Goal: Task Accomplishment & Management: Use online tool/utility

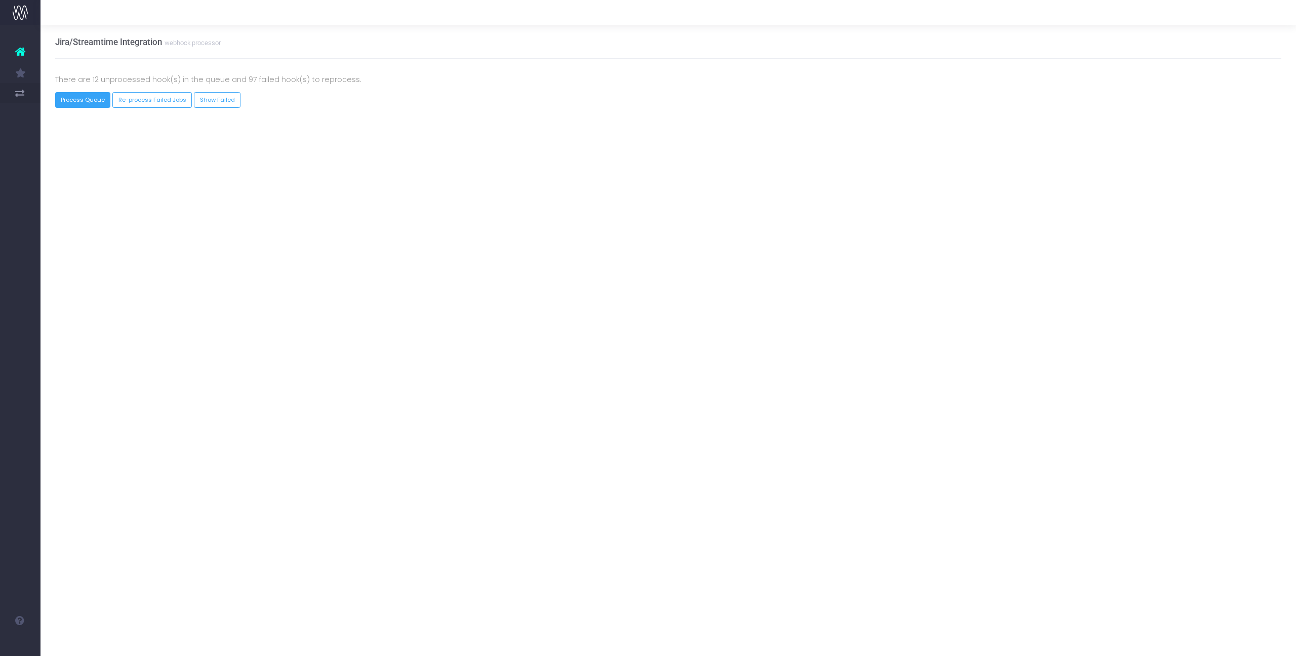
click at [64, 102] on button "Process Queue" at bounding box center [83, 100] width 56 height 16
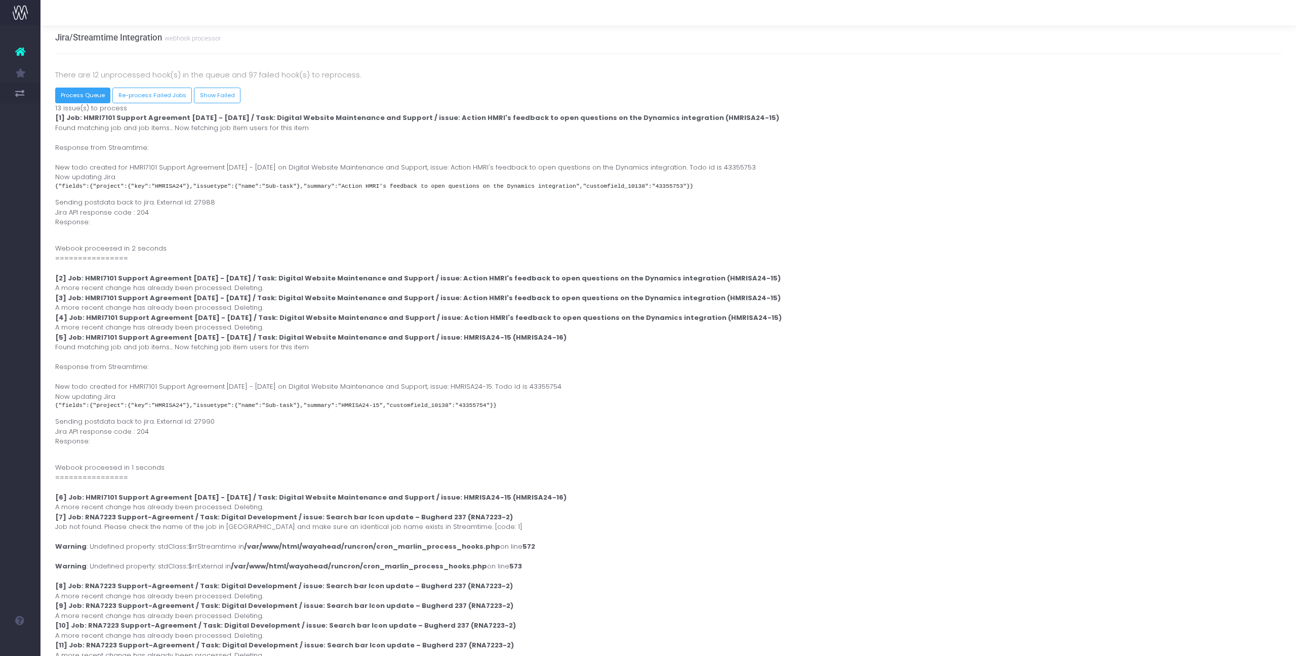
click at [82, 92] on button "Process Queue" at bounding box center [83, 96] width 56 height 16
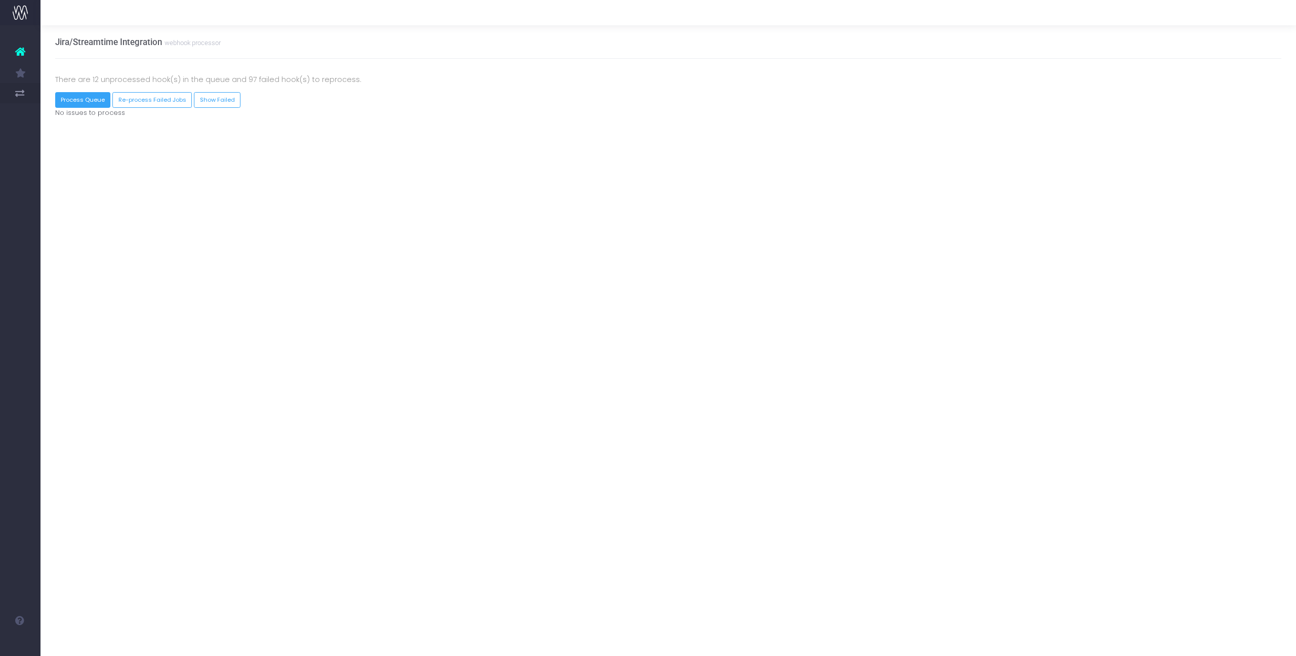
click at [88, 98] on button "Process Queue" at bounding box center [83, 100] width 56 height 16
click at [132, 103] on button "Re-process Failed Jobs" at bounding box center [151, 100] width 79 height 16
click at [91, 99] on button "Process Queue" at bounding box center [83, 100] width 56 height 16
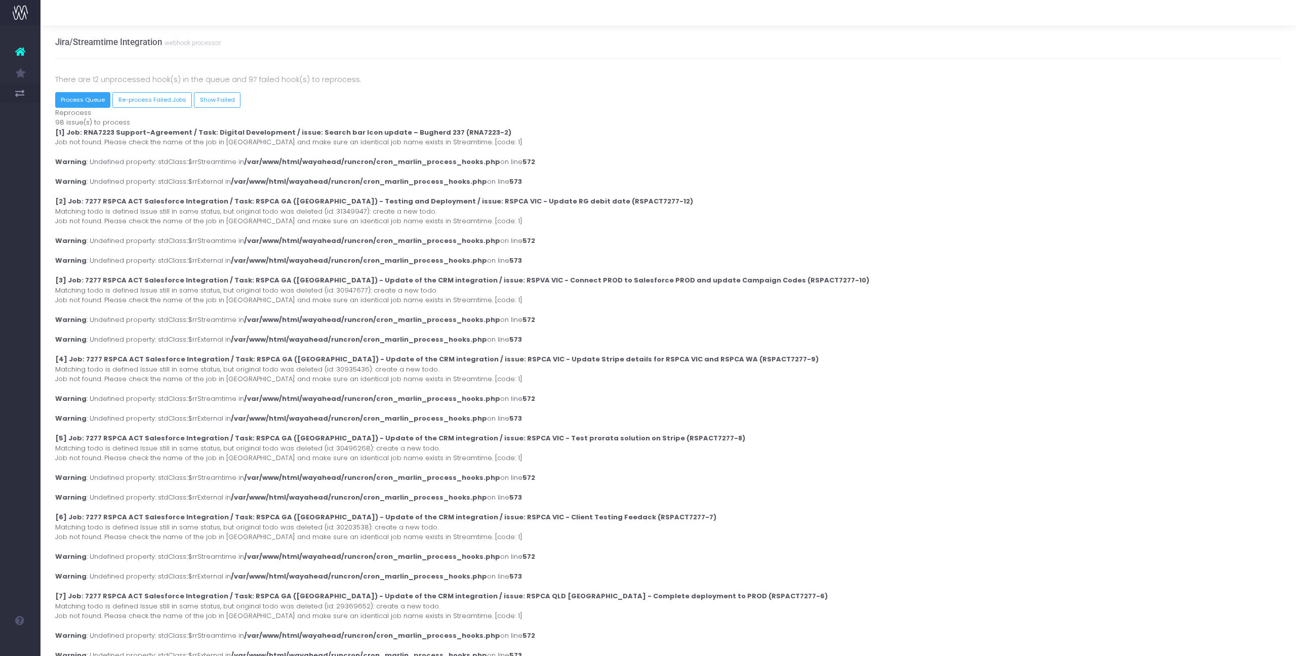
click at [91, 98] on button "Process Queue" at bounding box center [83, 100] width 56 height 16
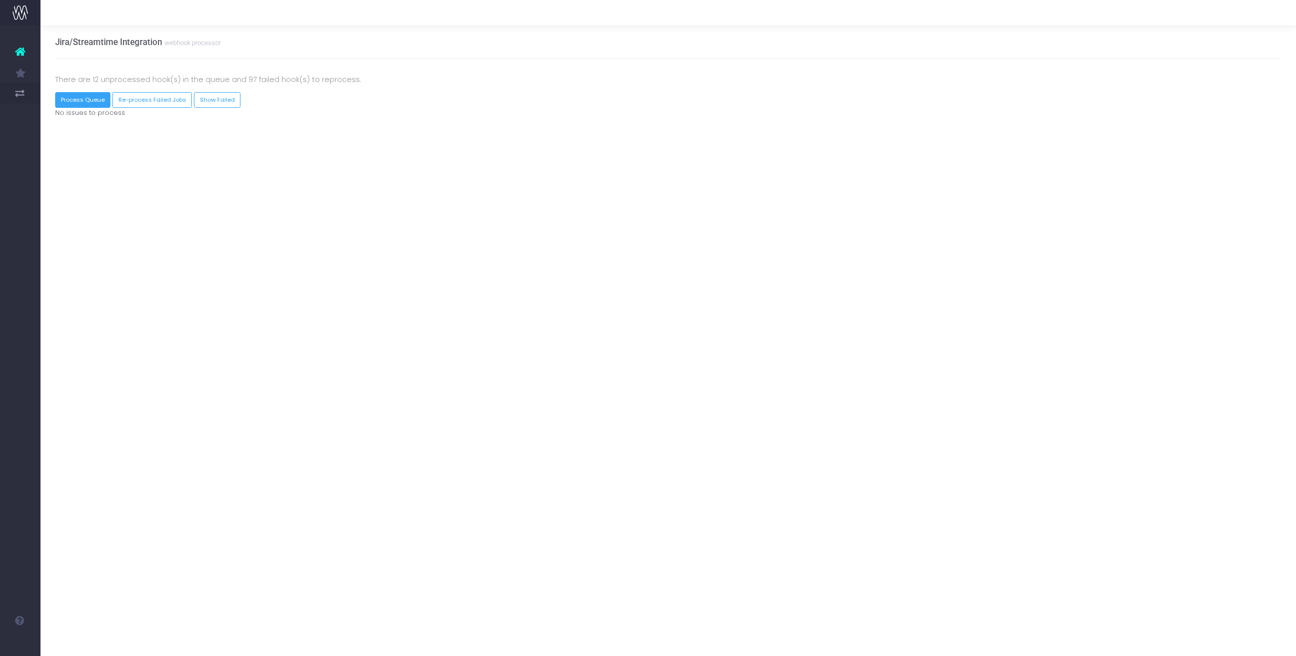
click at [91, 102] on button "Process Queue" at bounding box center [83, 100] width 56 height 16
click at [145, 100] on button "Re-process Failed Jobs" at bounding box center [151, 100] width 79 height 16
click at [84, 100] on button "Process Queue" at bounding box center [83, 100] width 56 height 16
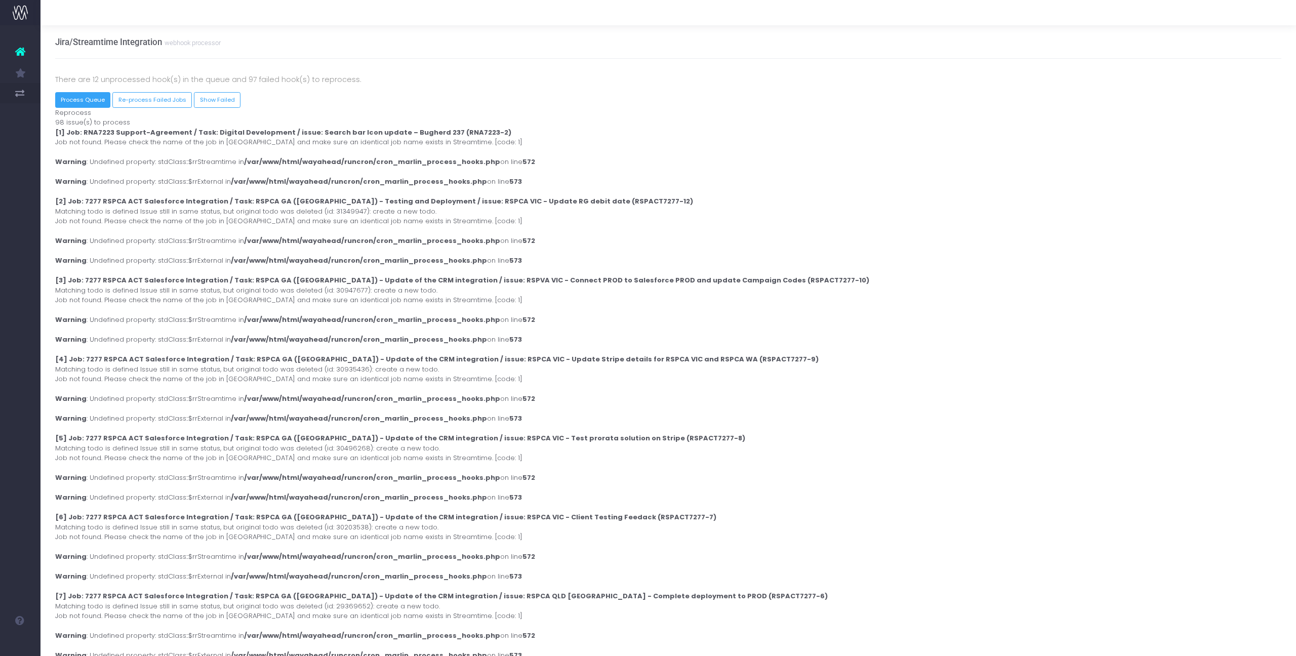
click at [88, 102] on button "Process Queue" at bounding box center [83, 100] width 56 height 16
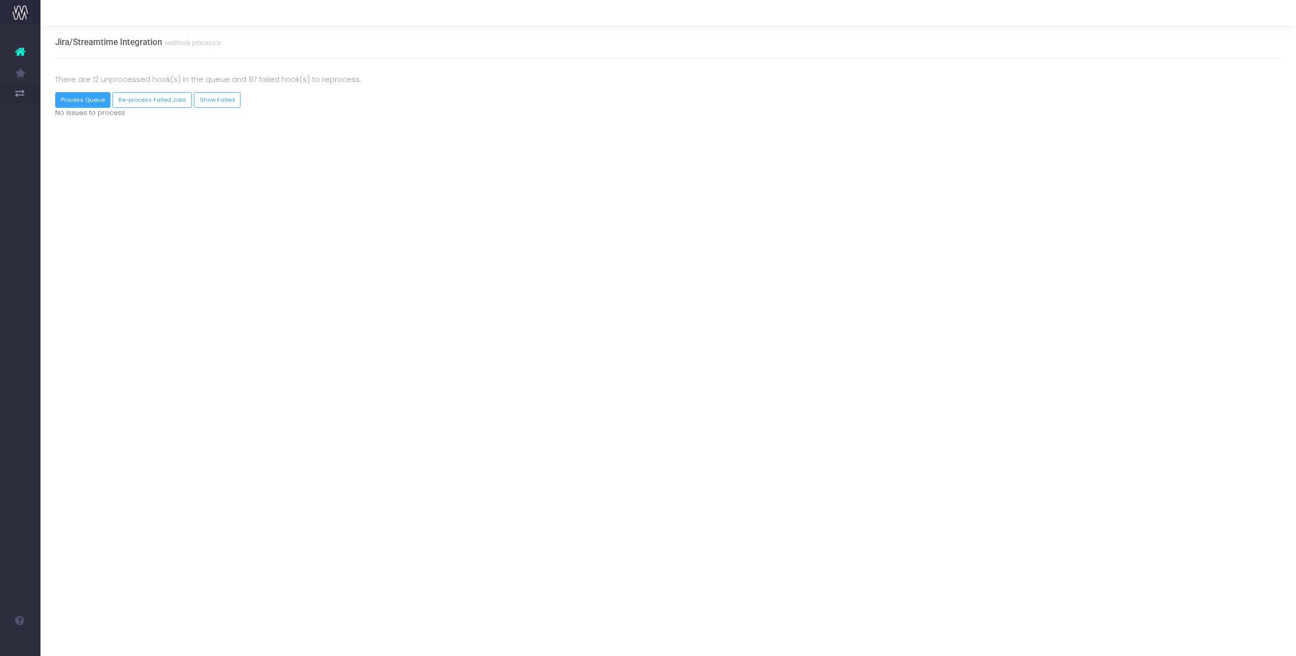
drag, startPoint x: 86, startPoint y: 103, endPoint x: 99, endPoint y: 102, distance: 12.7
click at [86, 103] on button "Process Queue" at bounding box center [83, 100] width 56 height 16
drag, startPoint x: 157, startPoint y: 98, endPoint x: 180, endPoint y: 96, distance: 22.4
click at [157, 98] on button "Re-process Failed Jobs" at bounding box center [151, 100] width 79 height 16
click at [79, 100] on button "Process Queue" at bounding box center [83, 100] width 56 height 16
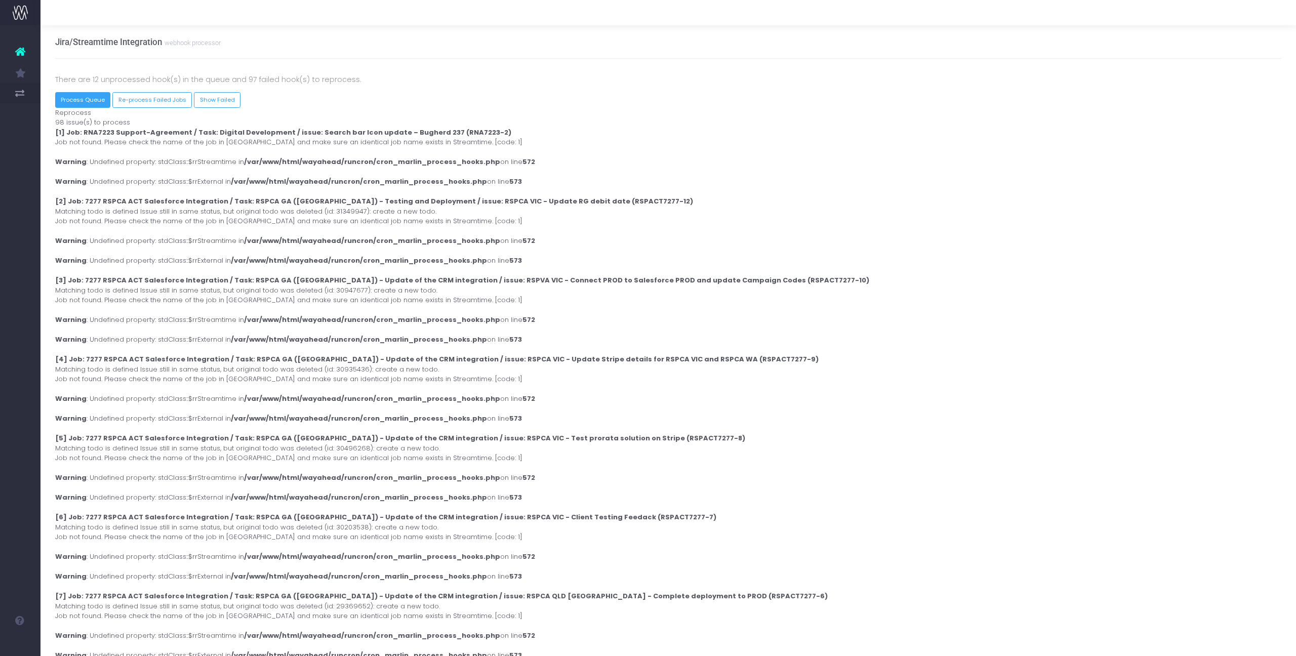
click at [74, 99] on button "Process Queue" at bounding box center [83, 100] width 56 height 16
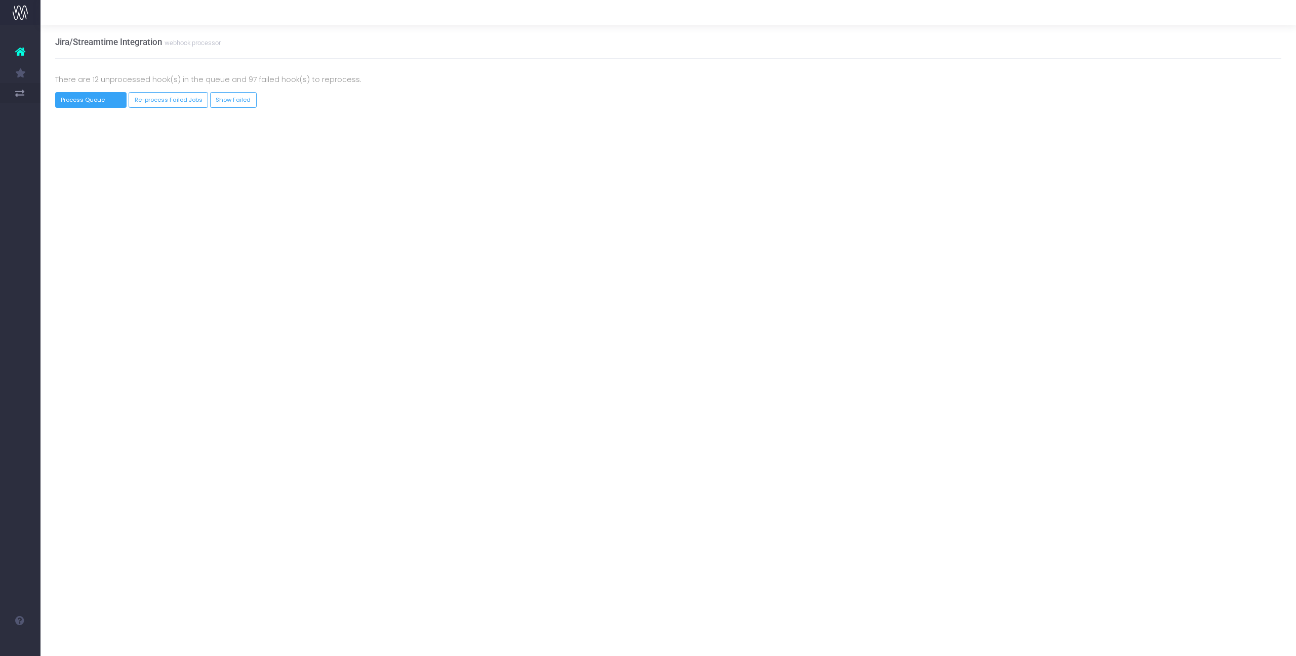
click at [75, 100] on button "Process Queue" at bounding box center [91, 100] width 72 height 16
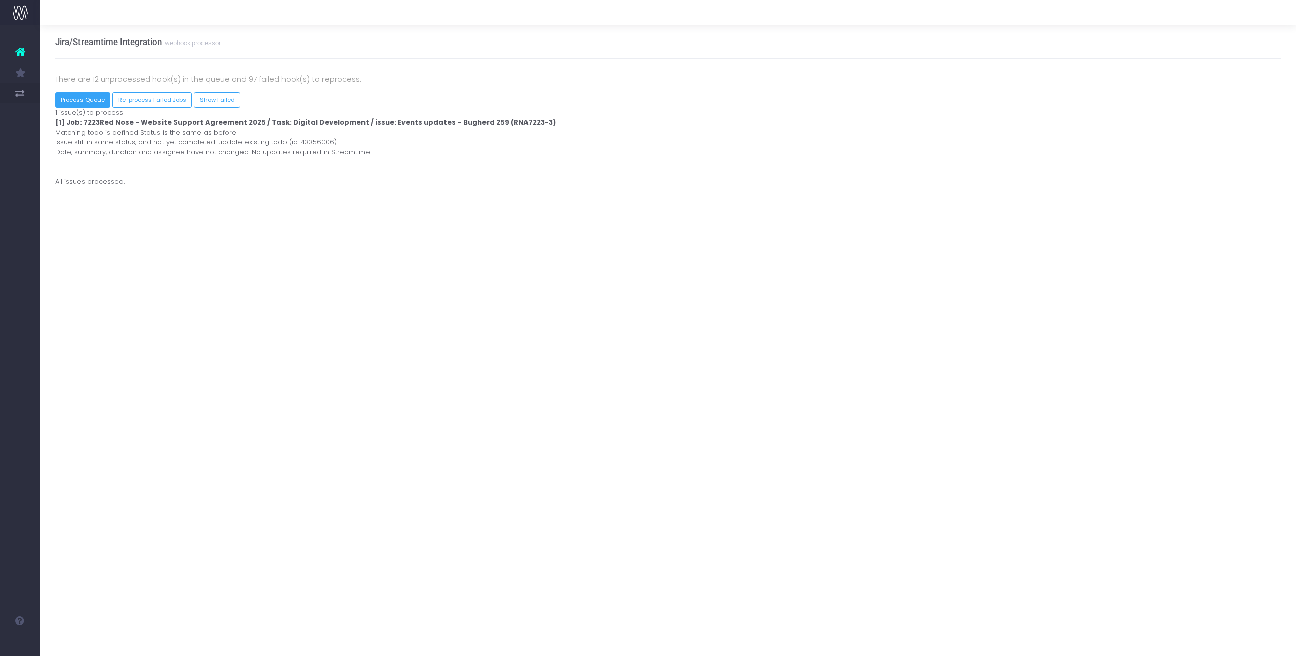
click at [73, 104] on button "Process Queue" at bounding box center [83, 100] width 56 height 16
click at [69, 96] on button "Process Queue" at bounding box center [83, 100] width 56 height 16
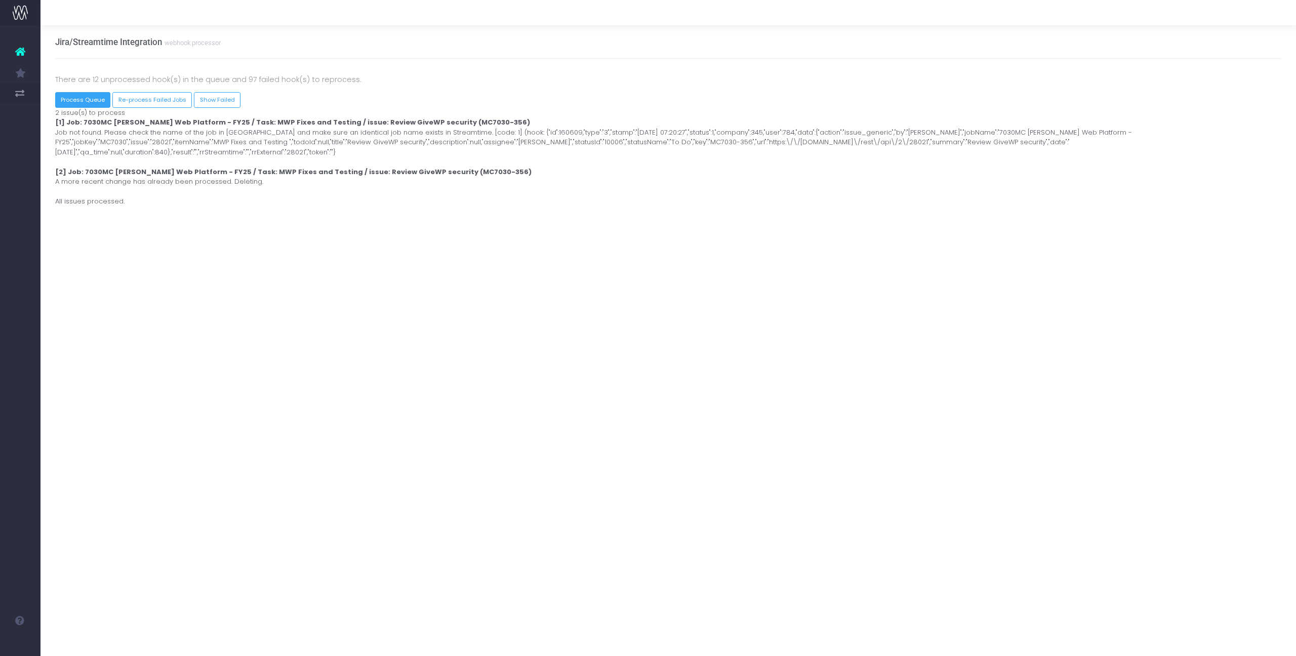
click at [86, 102] on button "Process Queue" at bounding box center [83, 100] width 56 height 16
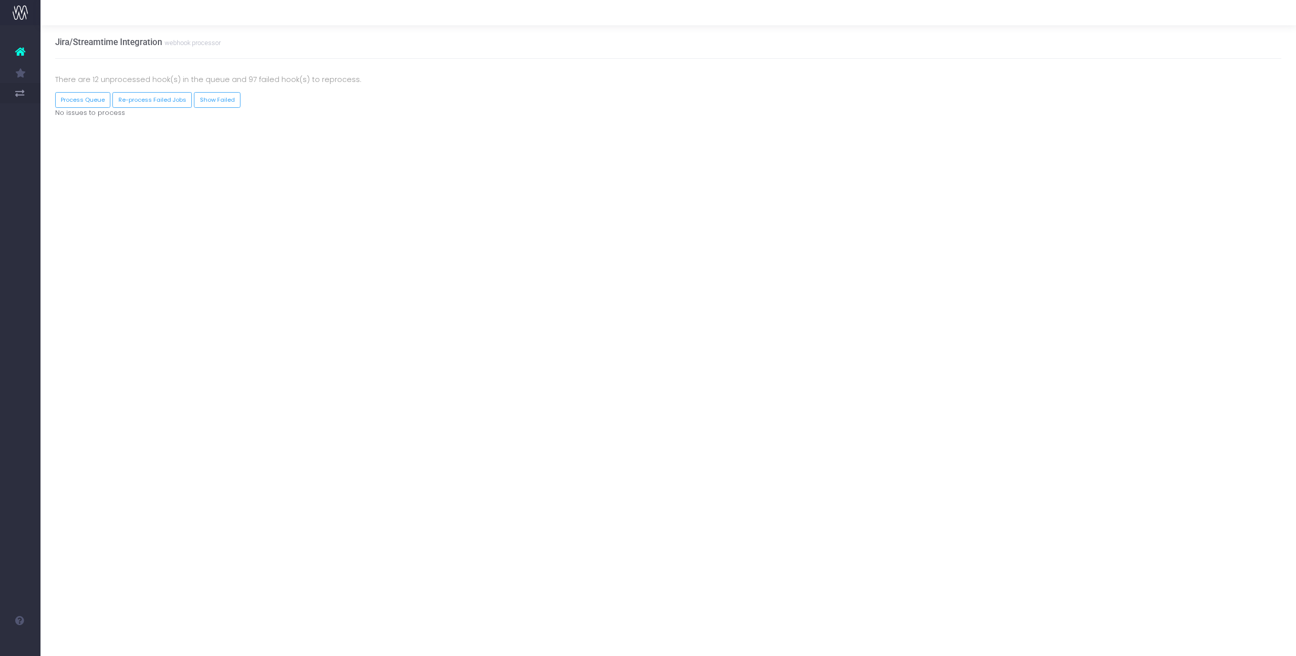
click at [48, 97] on div "Process Queue Re-process Failed Jobs Show Failed" at bounding box center [669, 100] width 1242 height 16
drag, startPoint x: 67, startPoint y: 96, endPoint x: 109, endPoint y: 98, distance: 42.1
click at [67, 96] on button "Process Queue" at bounding box center [83, 100] width 56 height 16
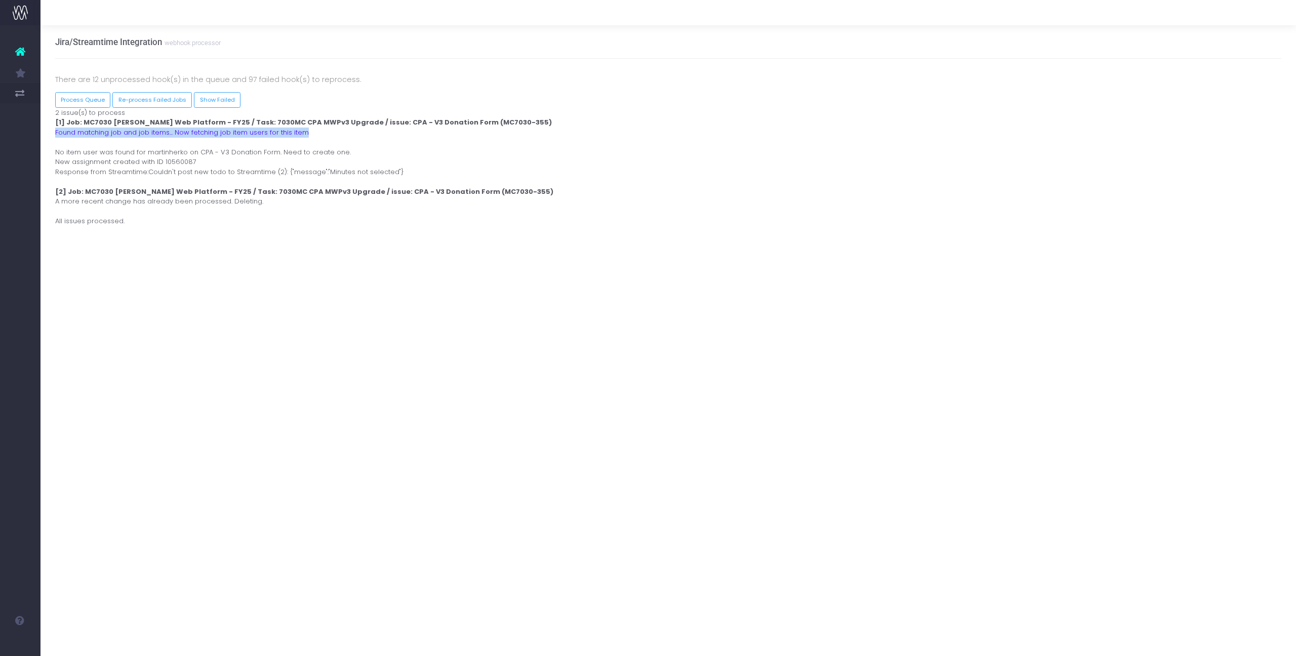
drag, startPoint x: 57, startPoint y: 132, endPoint x: 328, endPoint y: 135, distance: 271.4
click at [320, 130] on div "Process [PERSON_NAME] Webhook 2 issue(s) to process [1] Job: MC7030 [PERSON_NAM…" at bounding box center [669, 167] width 1242 height 118
click at [494, 148] on div "Process [PERSON_NAME] Webhook 2 issue(s) to process [1] Job: MC7030 [PERSON_NAM…" at bounding box center [669, 167] width 1242 height 118
drag, startPoint x: 93, startPoint y: 107, endPoint x: 93, endPoint y: 102, distance: 5.1
click at [93, 107] on div "There are 12 unprocessed hook(s) in the queue and 97 failed hook(s) to reproces…" at bounding box center [669, 149] width 1242 height 153
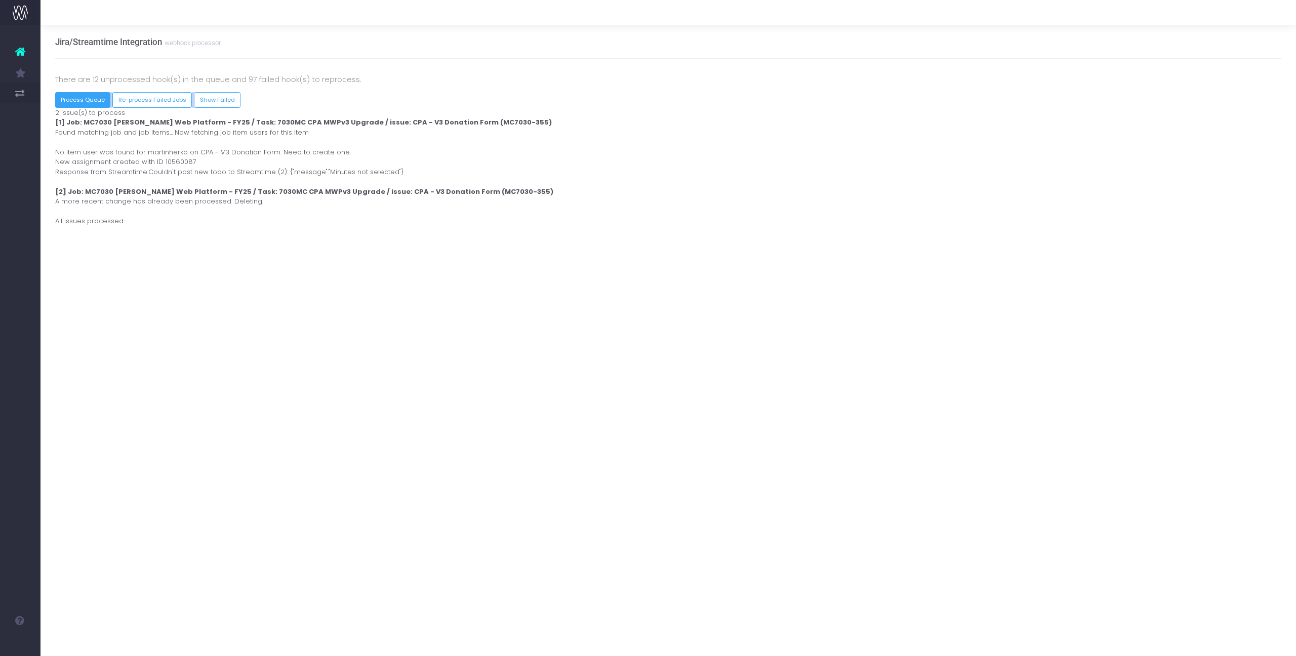
click at [93, 99] on button "Process Queue" at bounding box center [83, 100] width 56 height 16
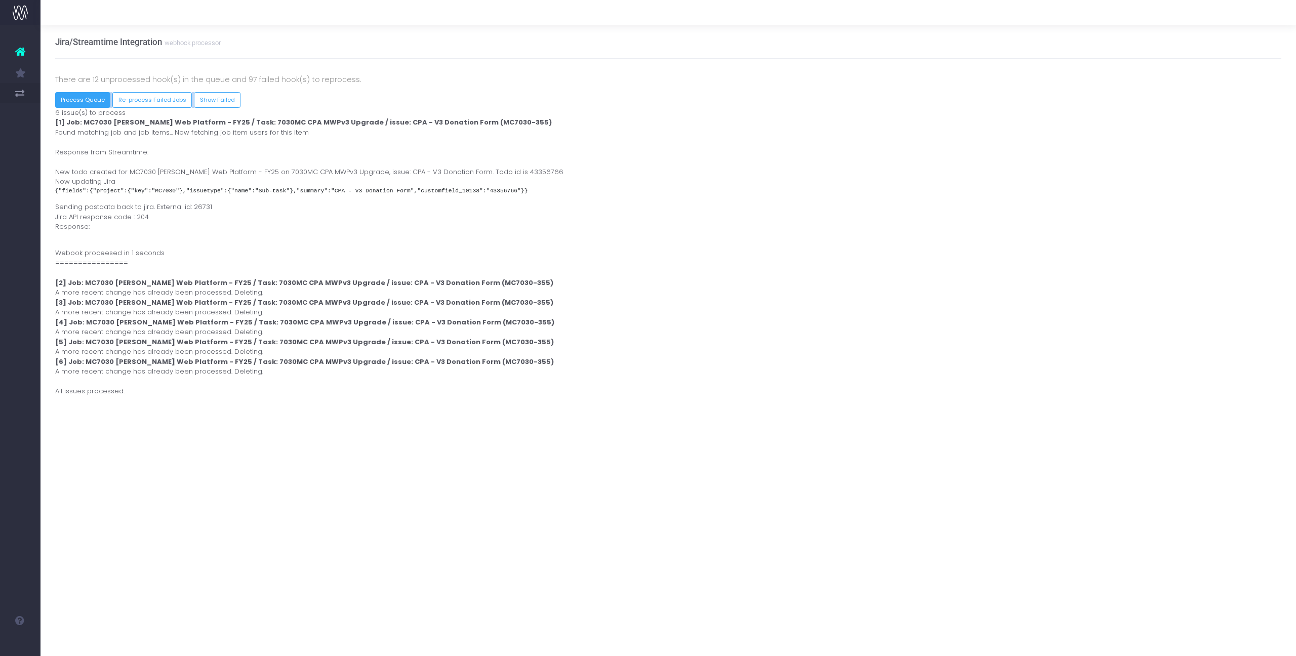
click at [70, 96] on button "Process Queue" at bounding box center [83, 100] width 56 height 16
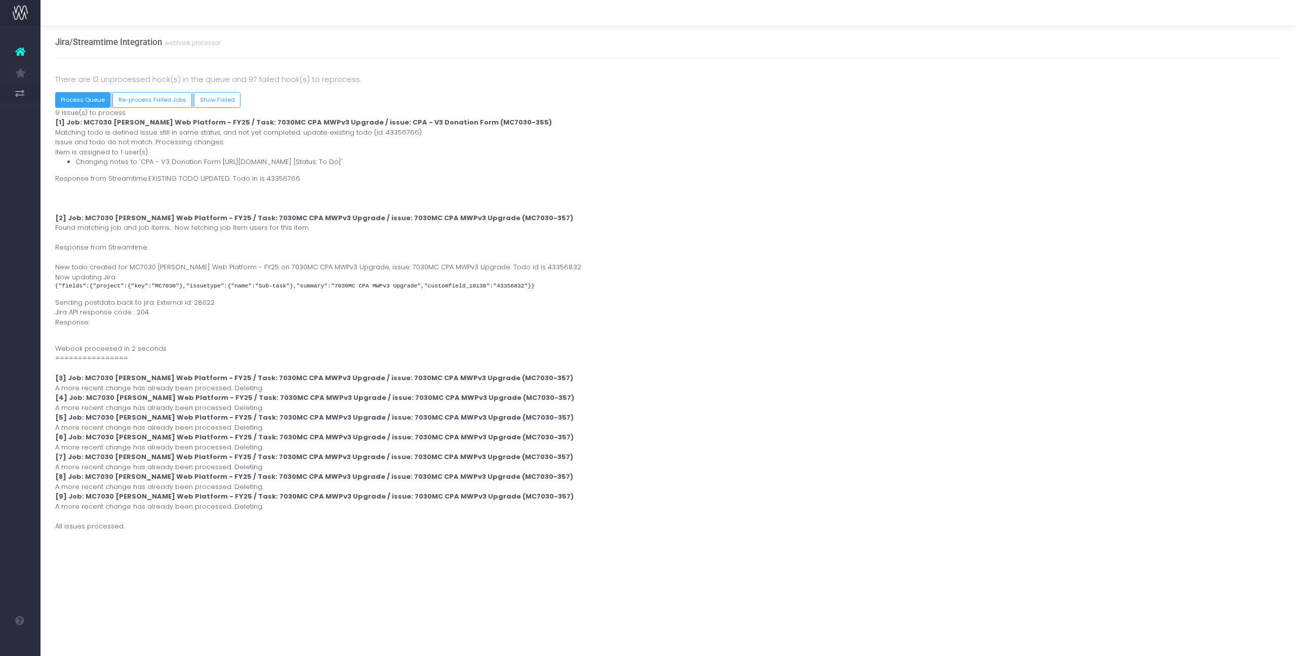
click at [102, 100] on button "Process Queue" at bounding box center [83, 100] width 56 height 16
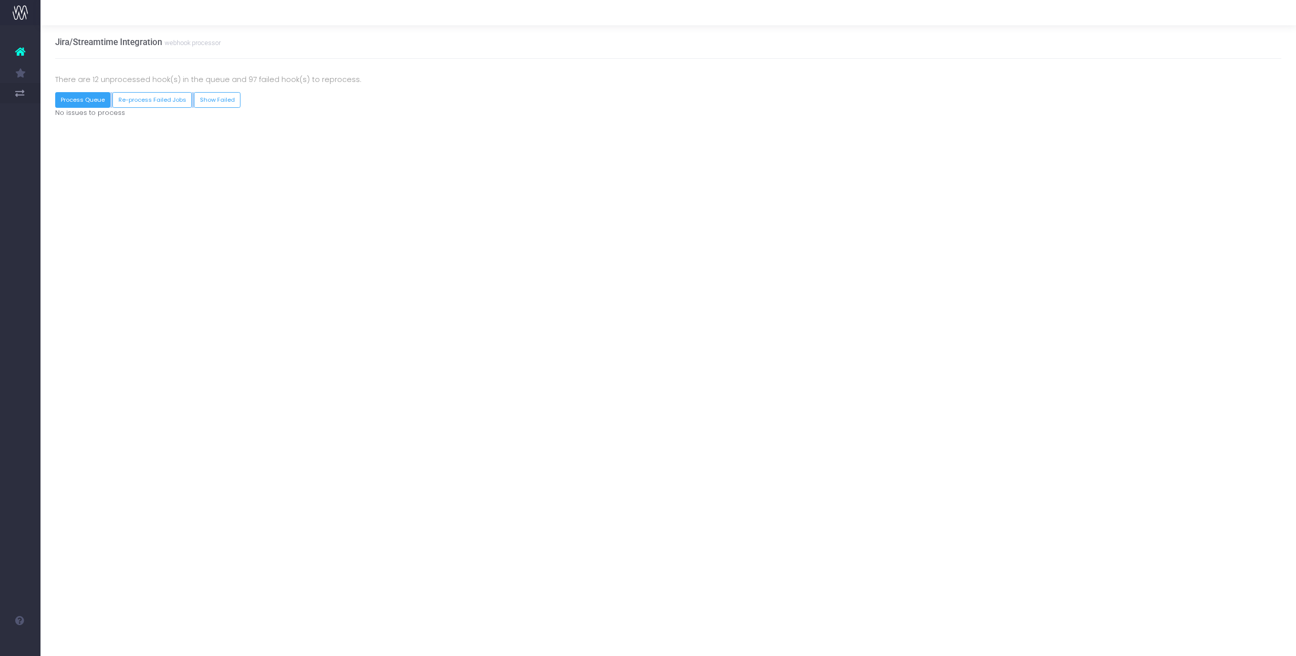
click at [84, 101] on button "Process Queue" at bounding box center [83, 100] width 56 height 16
